Goal: Task Accomplishment & Management: Manage account settings

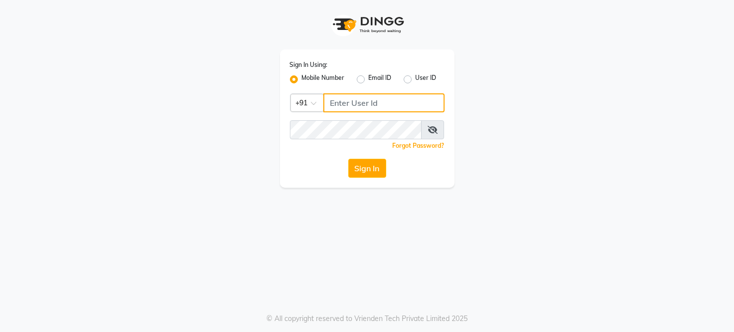
type input "8689894449"
click at [359, 180] on div "Sign In Using: Mobile Number Email ID User ID Country Code × [PHONE_NUMBER] Rem…" at bounding box center [367, 118] width 175 height 138
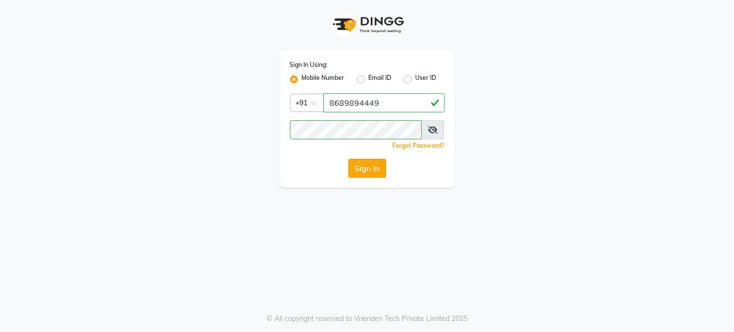
click at [358, 176] on button "Sign In" at bounding box center [367, 168] width 38 height 19
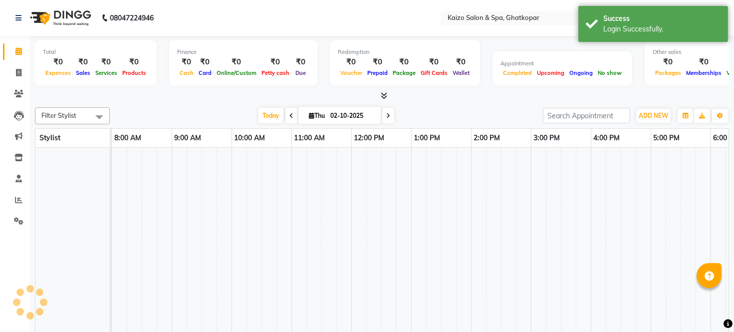
select select "en"
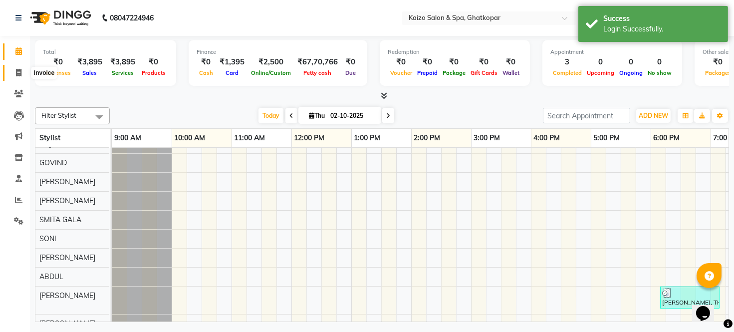
click at [18, 72] on icon at bounding box center [18, 72] width 5 height 7
select select "service"
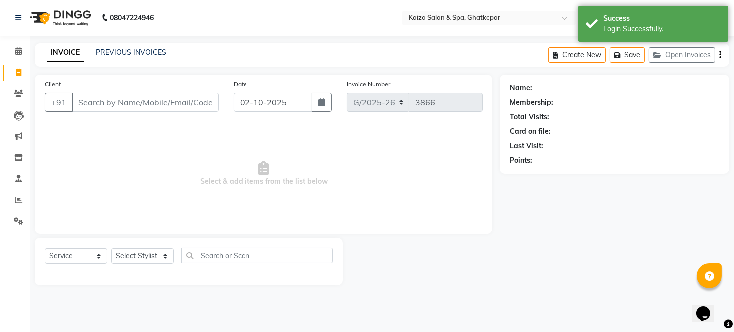
click at [173, 107] on input "Client" at bounding box center [145, 102] width 147 height 19
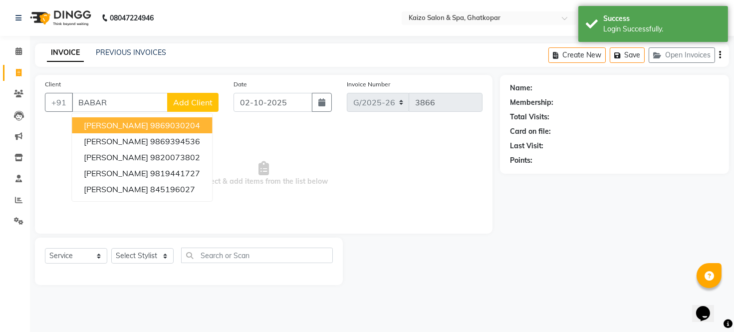
click at [176, 125] on ngb-highlight "9869030204" at bounding box center [175, 125] width 50 height 10
type input "9869030204"
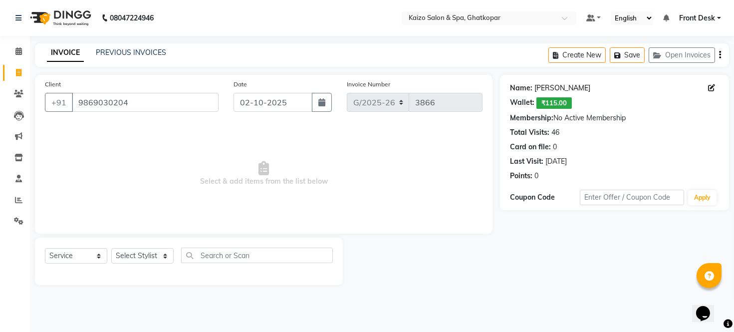
click at [538, 90] on link "[PERSON_NAME]" at bounding box center [563, 88] width 56 height 10
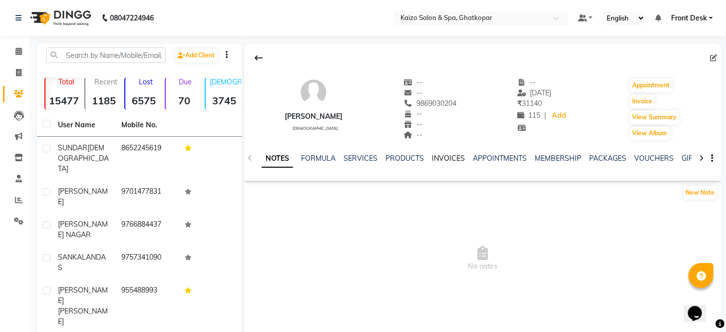
click at [447, 160] on link "INVOICES" at bounding box center [448, 158] width 33 height 9
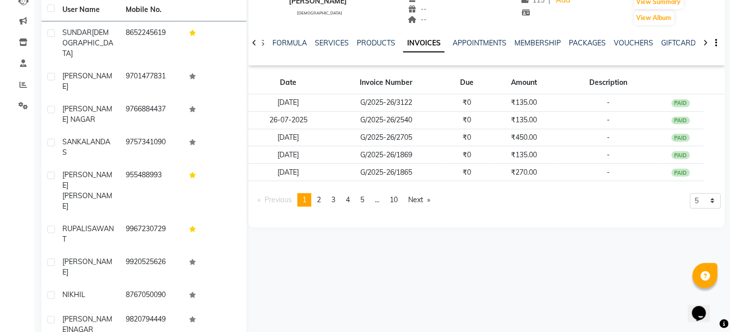
scroll to position [117, 0]
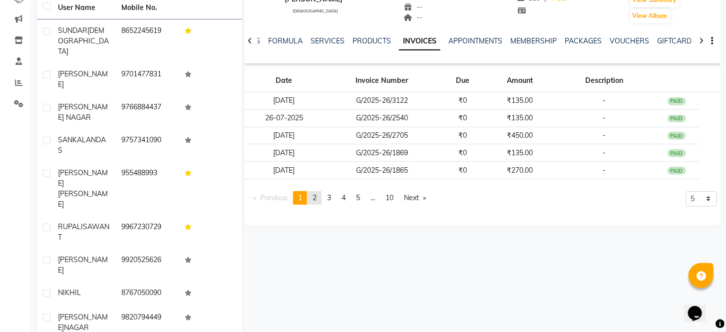
click at [316, 195] on span "2" at bounding box center [315, 197] width 4 height 9
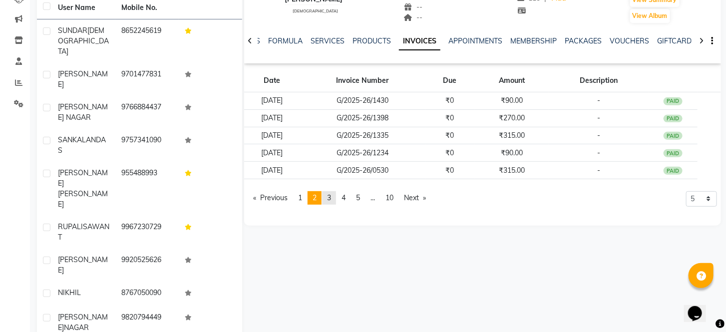
click at [330, 200] on span "3" at bounding box center [329, 197] width 4 height 9
click at [348, 199] on link "page 4" at bounding box center [343, 197] width 14 height 13
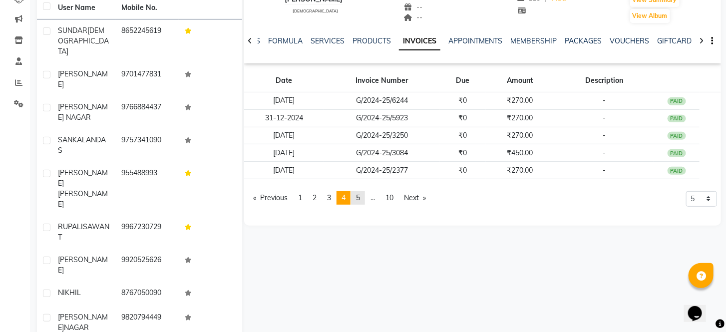
click at [363, 197] on link "page 5" at bounding box center [358, 197] width 14 height 13
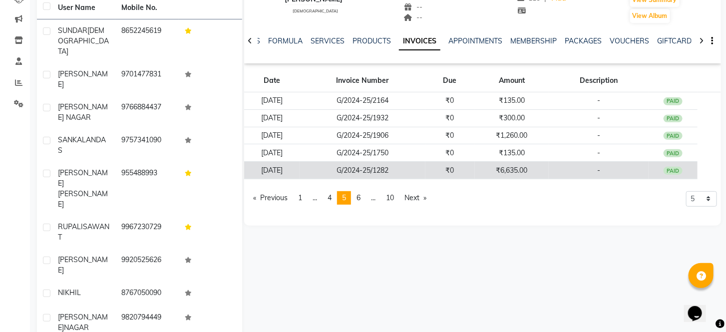
click at [488, 172] on td "₹6,635.00" at bounding box center [512, 170] width 74 height 17
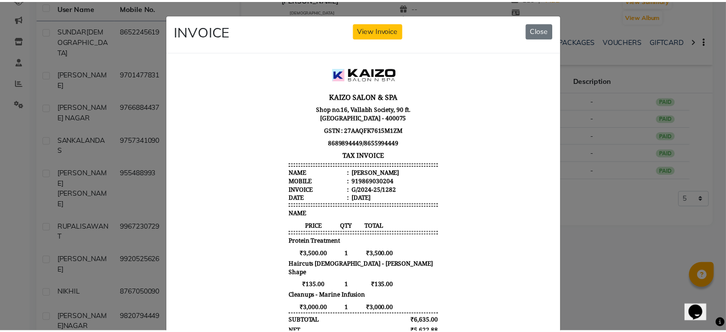
scroll to position [0, 0]
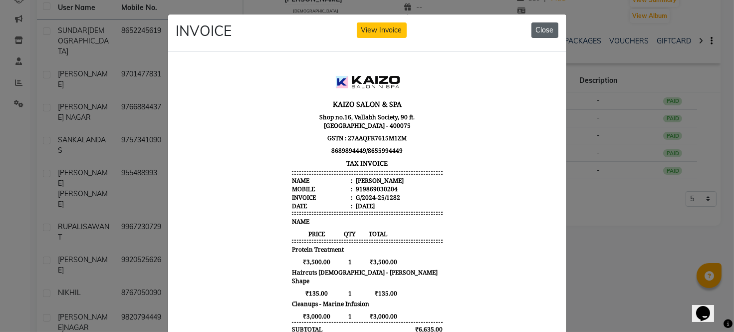
click at [536, 28] on button "Close" at bounding box center [545, 29] width 27 height 15
